Goal: Find specific page/section: Find specific page/section

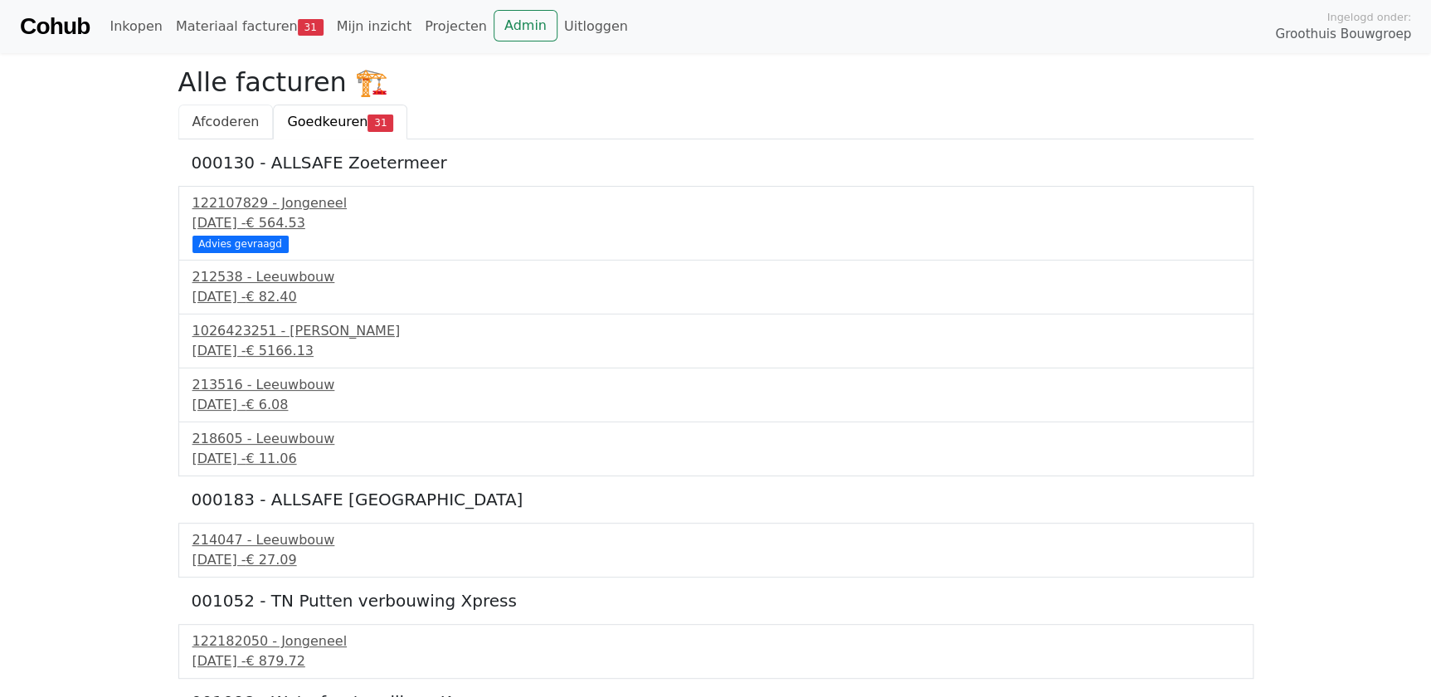
click at [203, 127] on span "Afcoderen" at bounding box center [225, 122] width 67 height 16
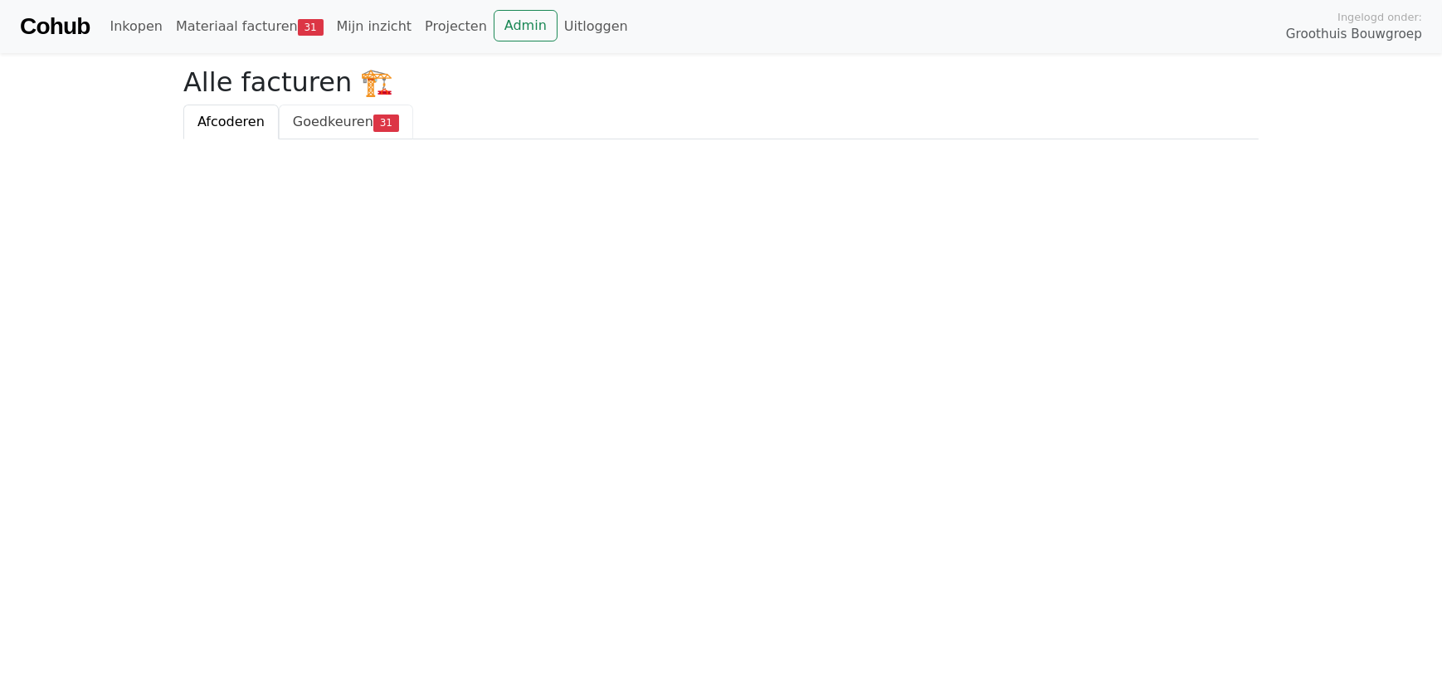
click at [328, 124] on span "Goedkeuren" at bounding box center [333, 122] width 80 height 16
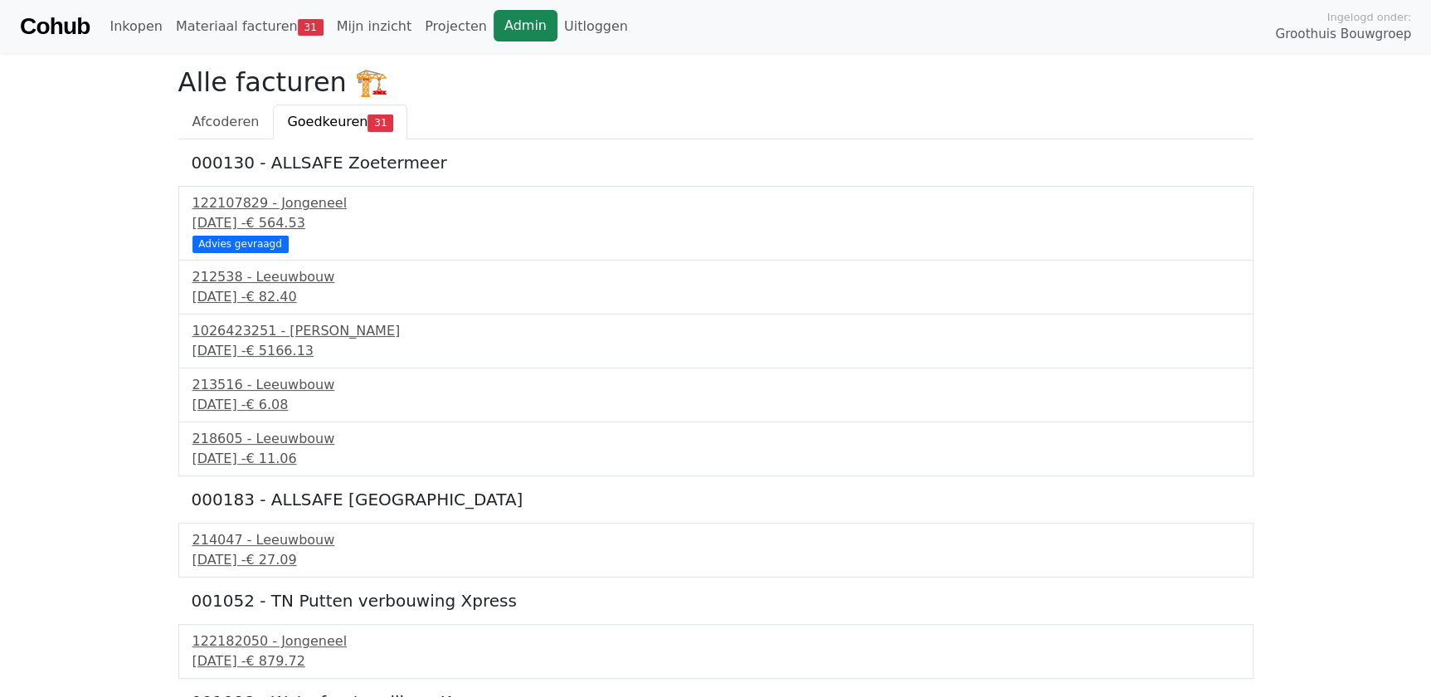
click at [494, 24] on link "Admin" at bounding box center [526, 26] width 64 height 32
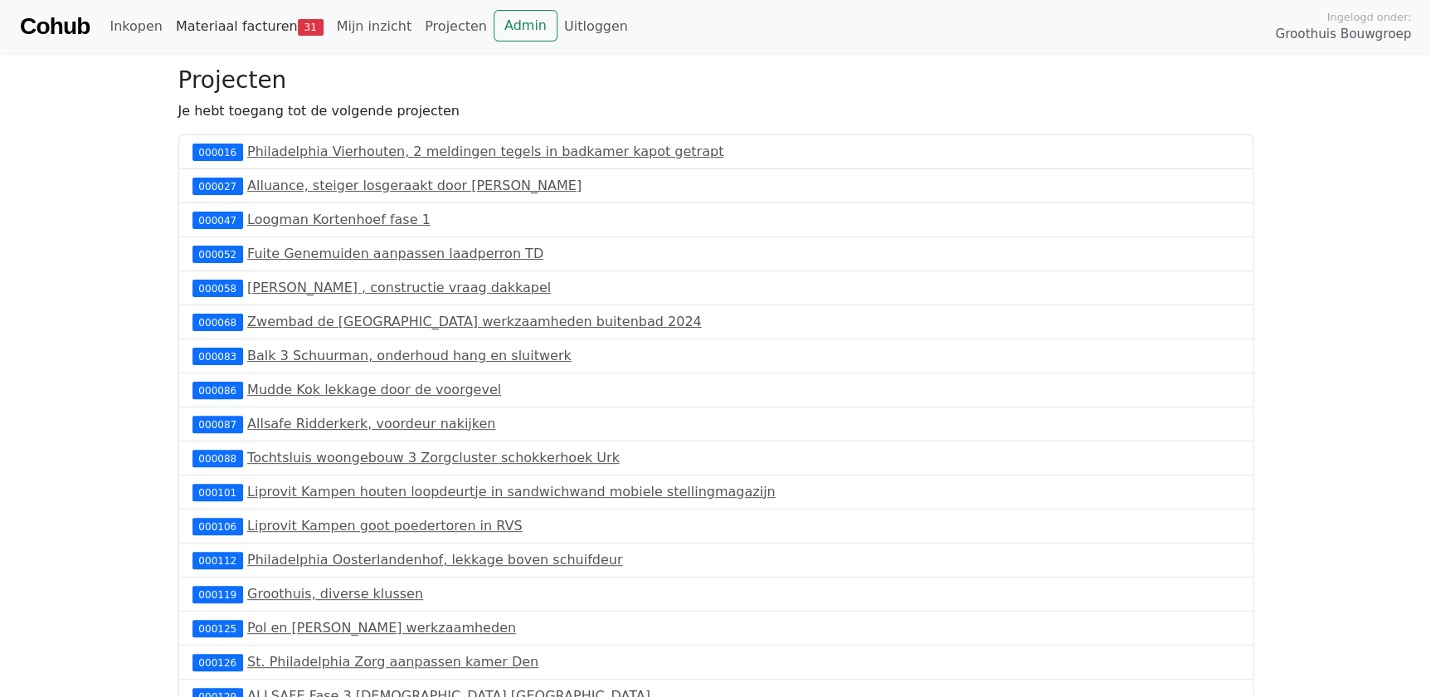
click at [246, 31] on link "Materiaal facturen 31" at bounding box center [249, 26] width 161 height 33
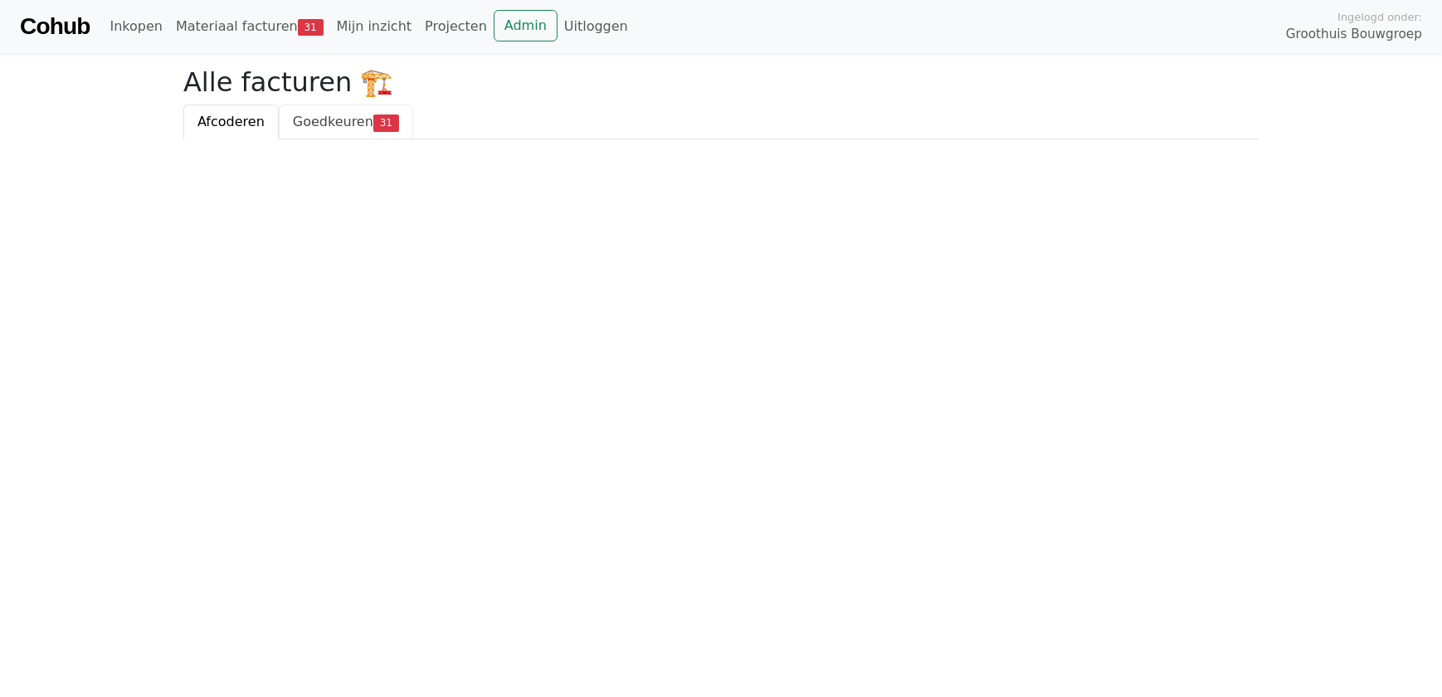
click at [299, 131] on link "Goedkeuren 31" at bounding box center [346, 122] width 134 height 35
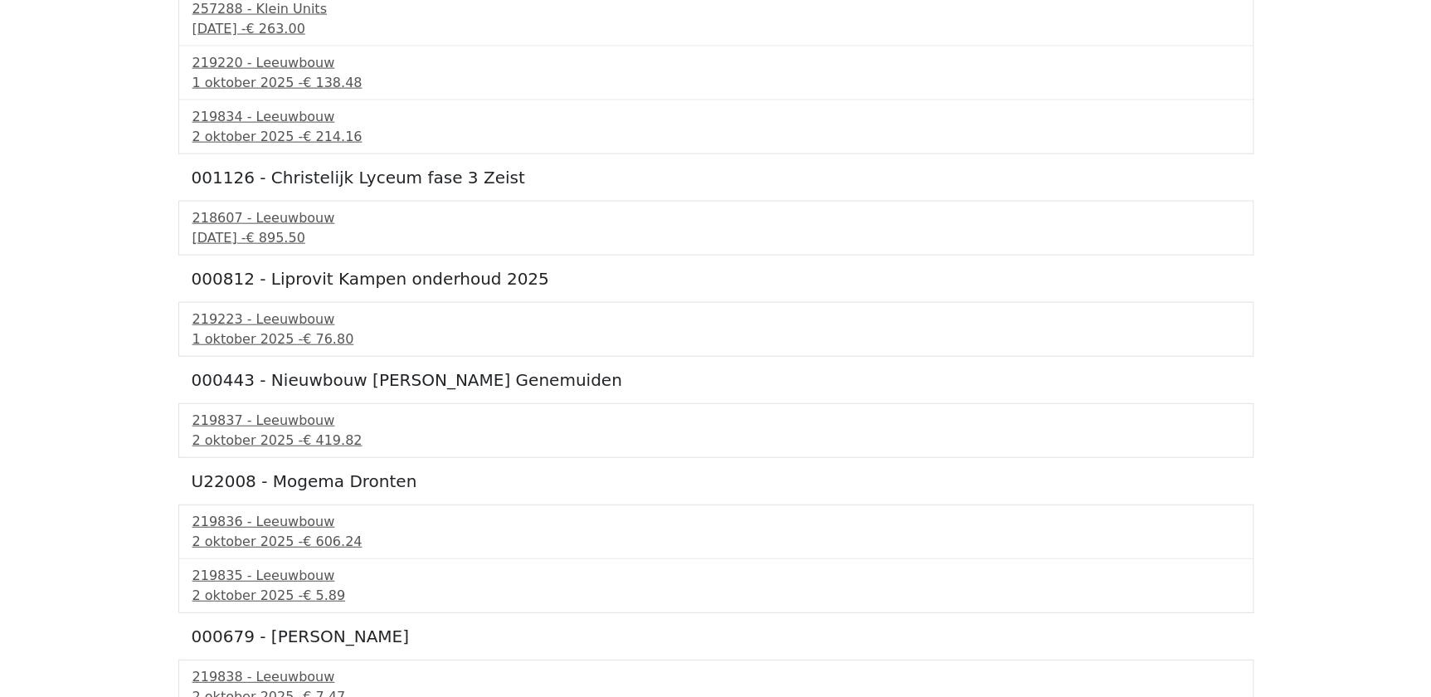
scroll to position [1839, 0]
